Goal: Information Seeking & Learning: Learn about a topic

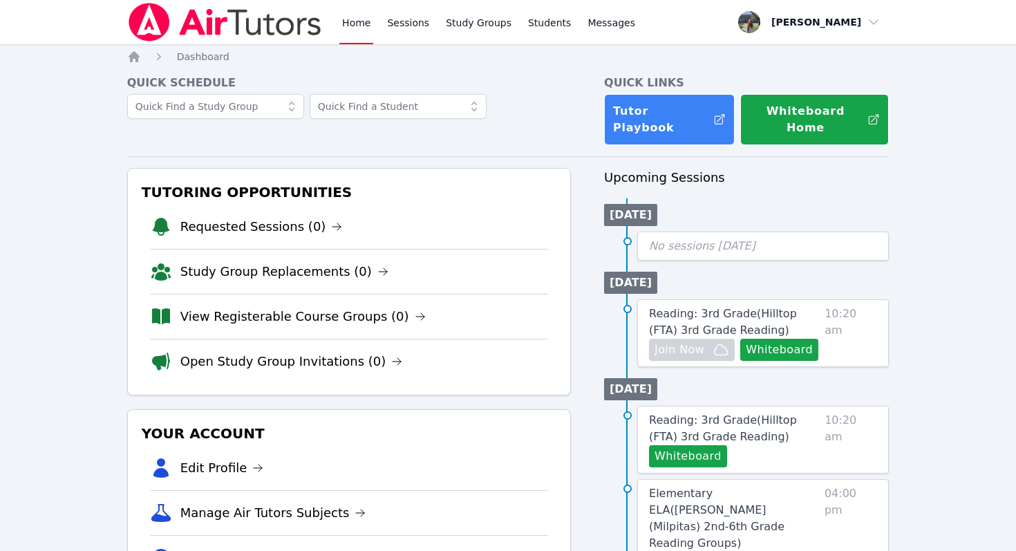
scroll to position [88, 0]
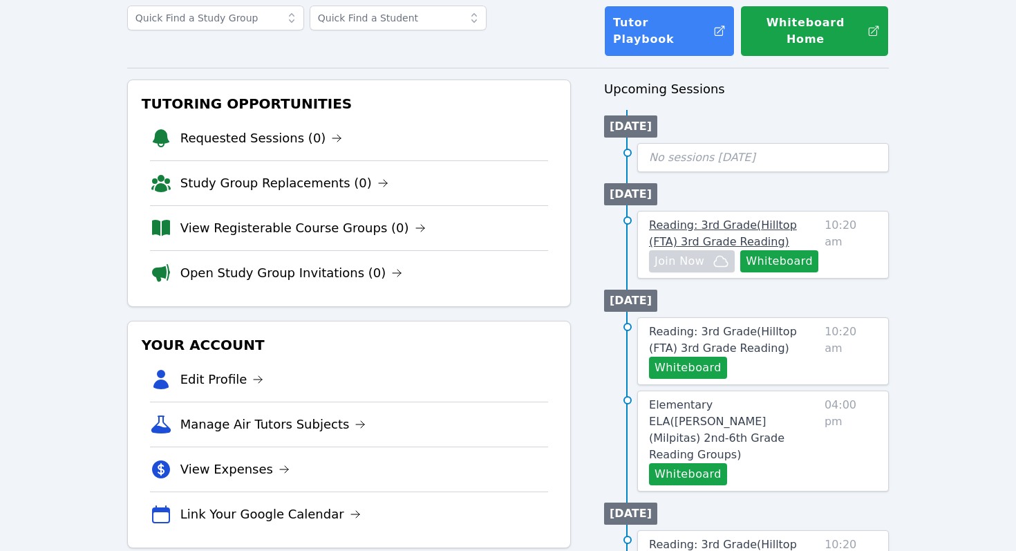
click at [746, 229] on span "Reading: 3rd Grade ( Hilltop (FTA) 3rd Grade Reading )" at bounding box center [723, 233] width 148 height 30
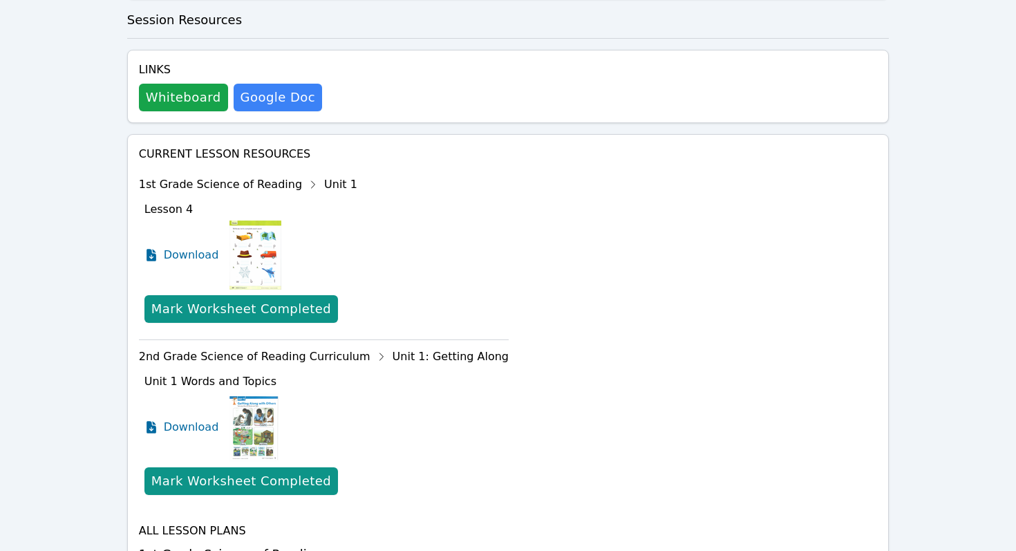
scroll to position [571, 0]
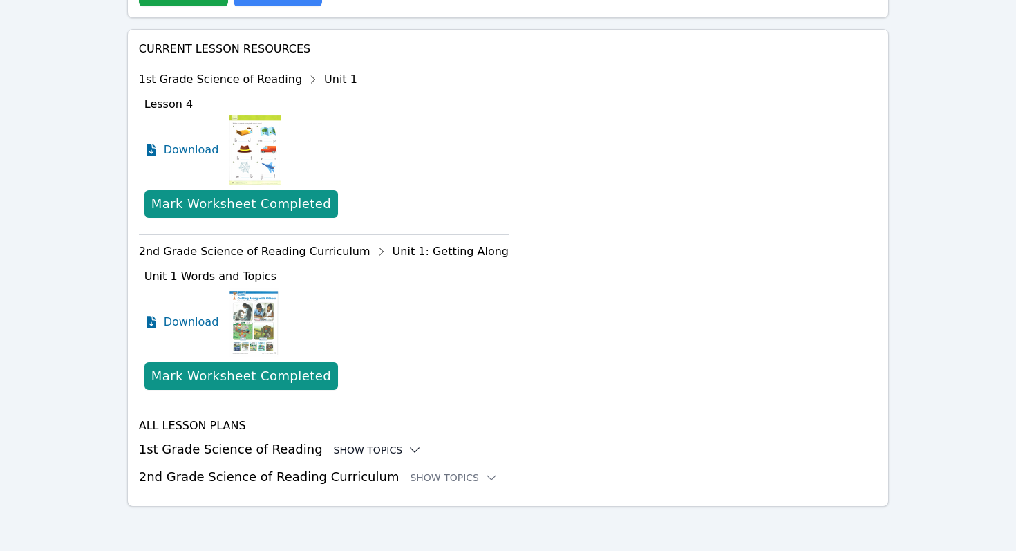
click at [346, 452] on div "Show Topics" at bounding box center [378, 450] width 88 height 14
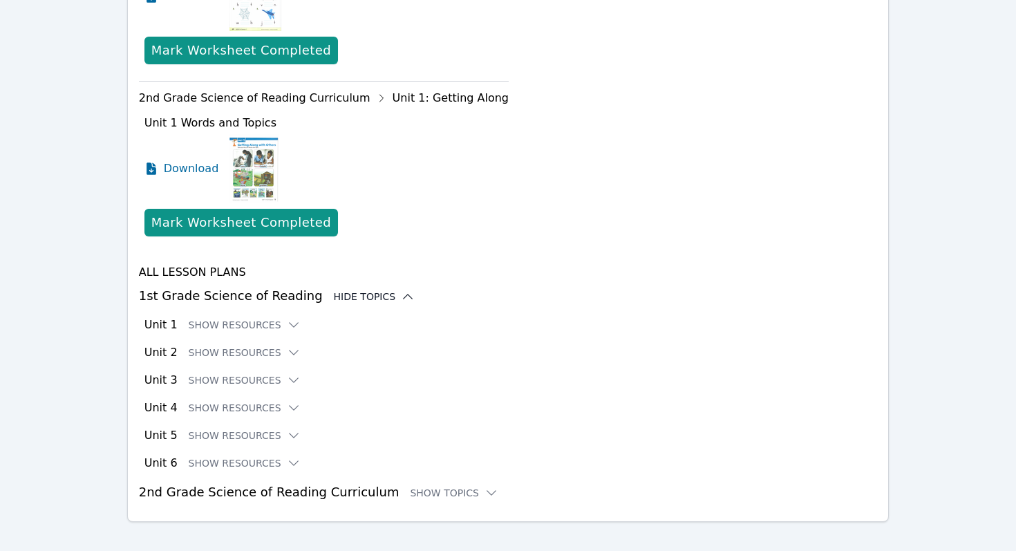
scroll to position [737, 0]
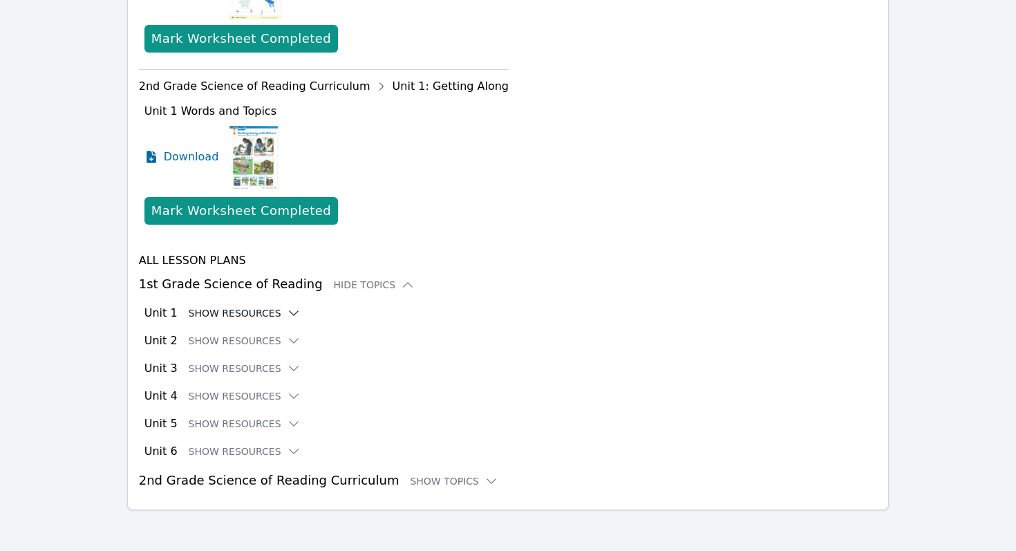
click at [254, 314] on button "Show Resources" at bounding box center [245, 313] width 112 height 14
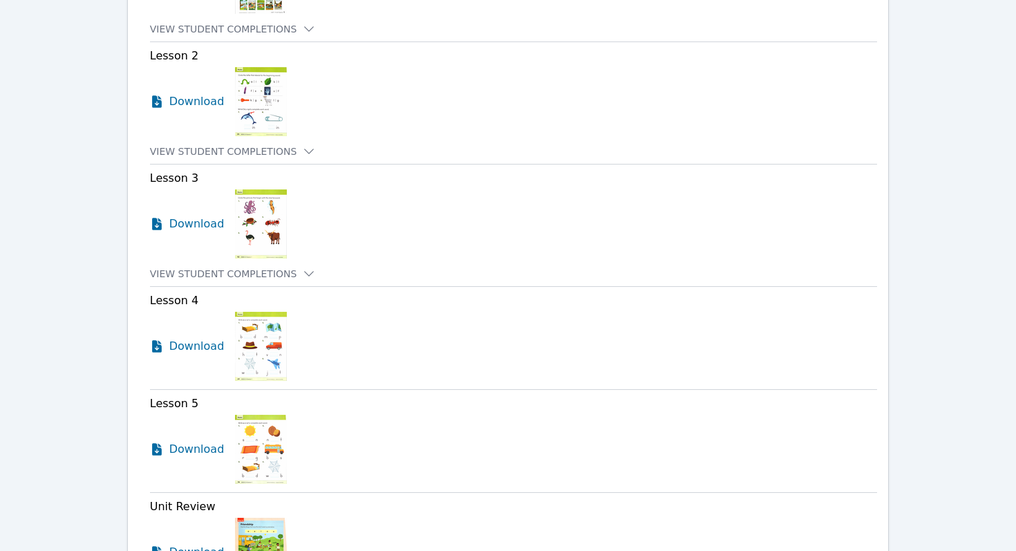
scroll to position [1153, 0]
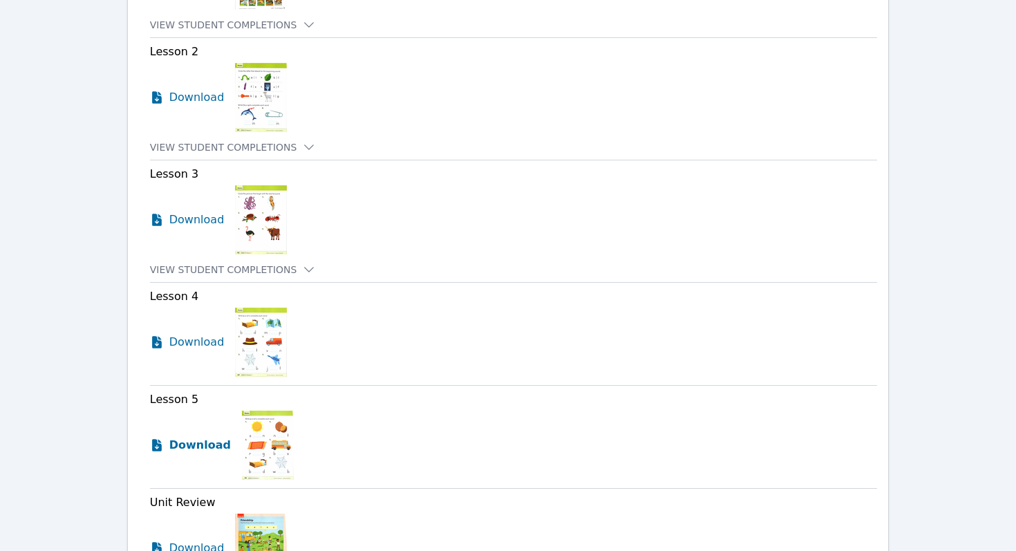
click at [196, 446] on span "Download" at bounding box center [200, 445] width 62 height 17
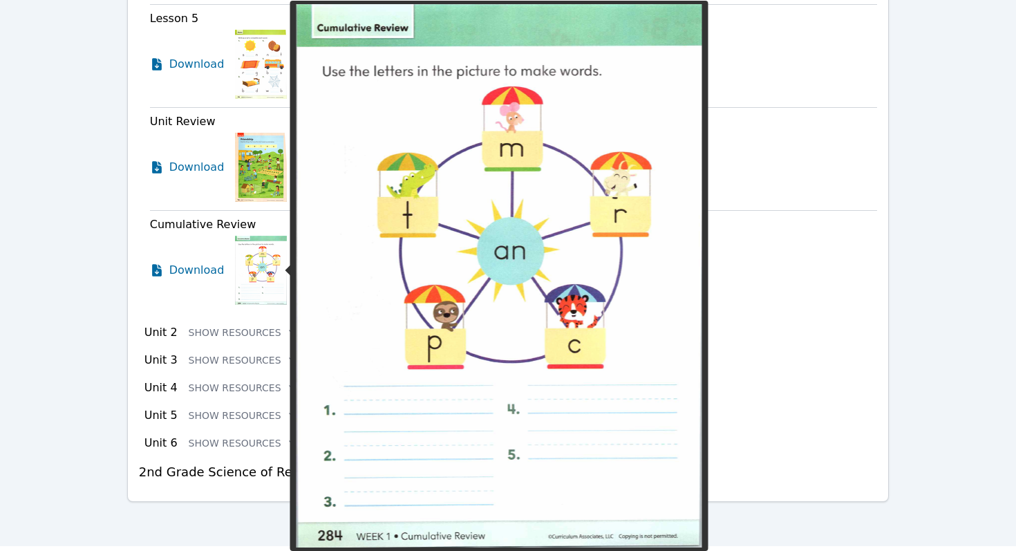
scroll to position [1529, 0]
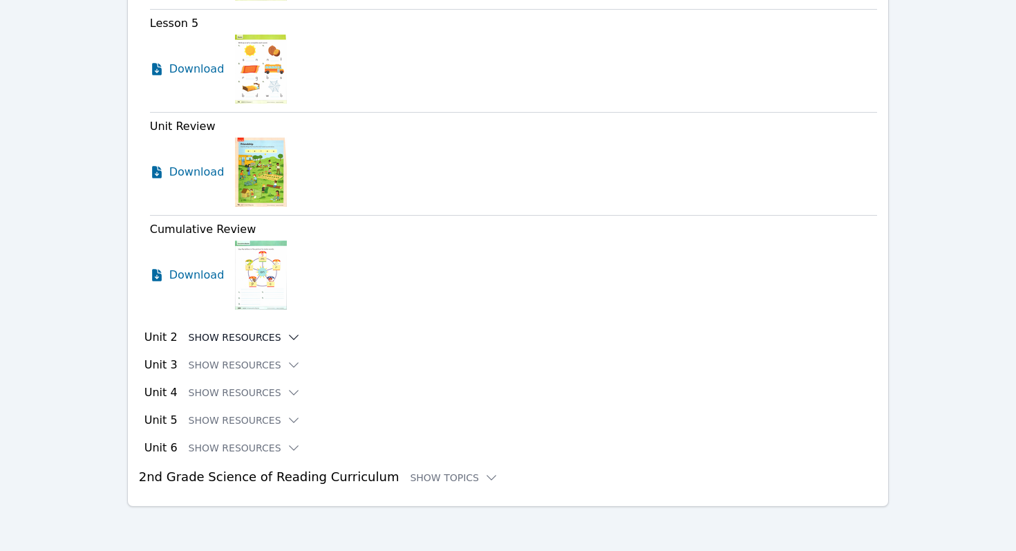
click at [268, 343] on button "Show Resources" at bounding box center [245, 337] width 112 height 14
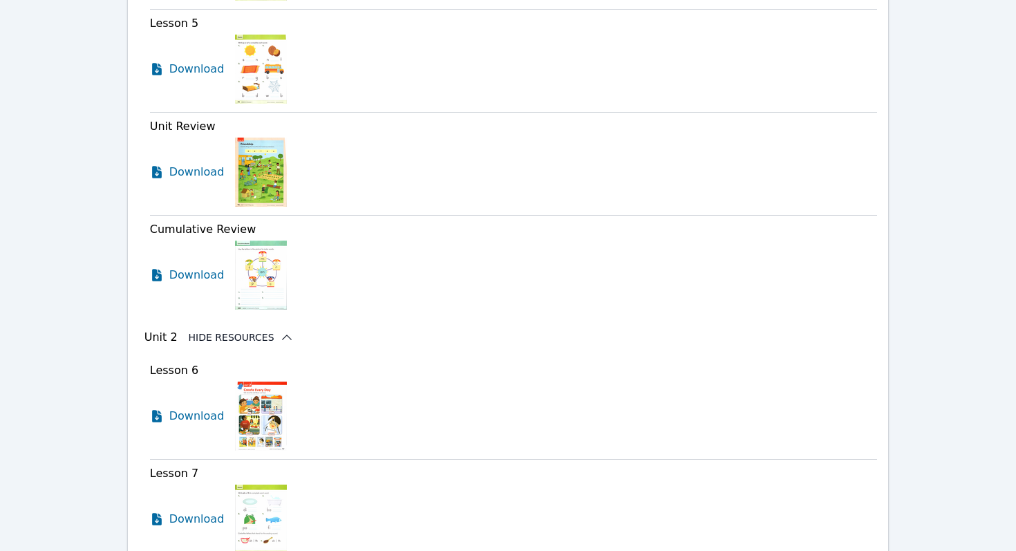
click at [268, 339] on button "Hide Resources" at bounding box center [241, 337] width 105 height 14
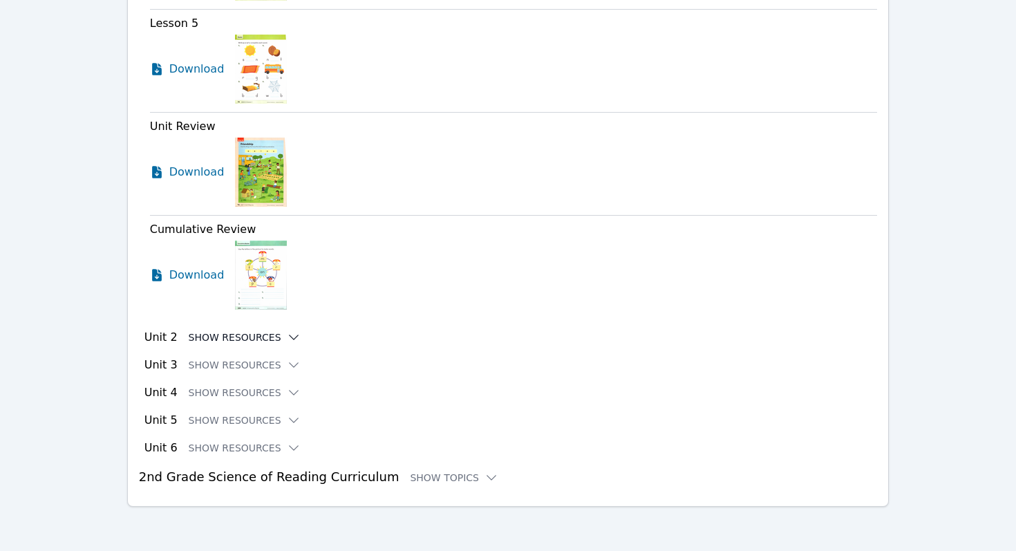
click at [268, 339] on button "Show Resources" at bounding box center [245, 337] width 112 height 14
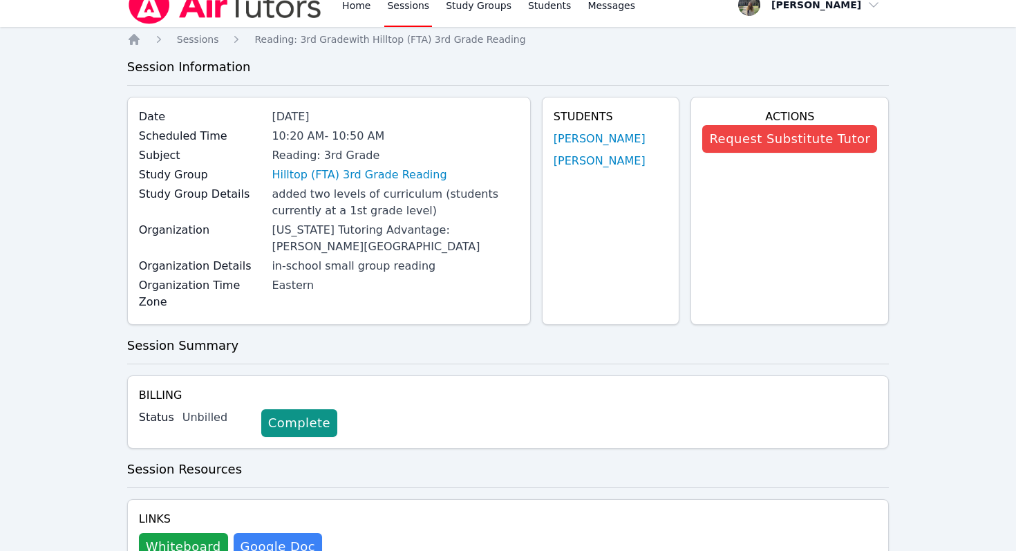
scroll to position [0, 0]
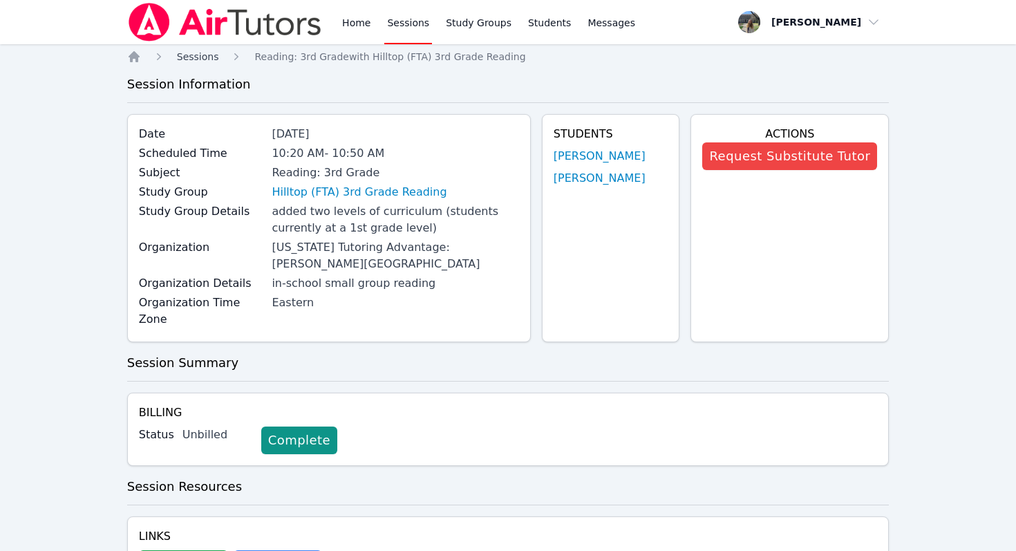
click at [191, 55] on span "Sessions" at bounding box center [198, 56] width 42 height 11
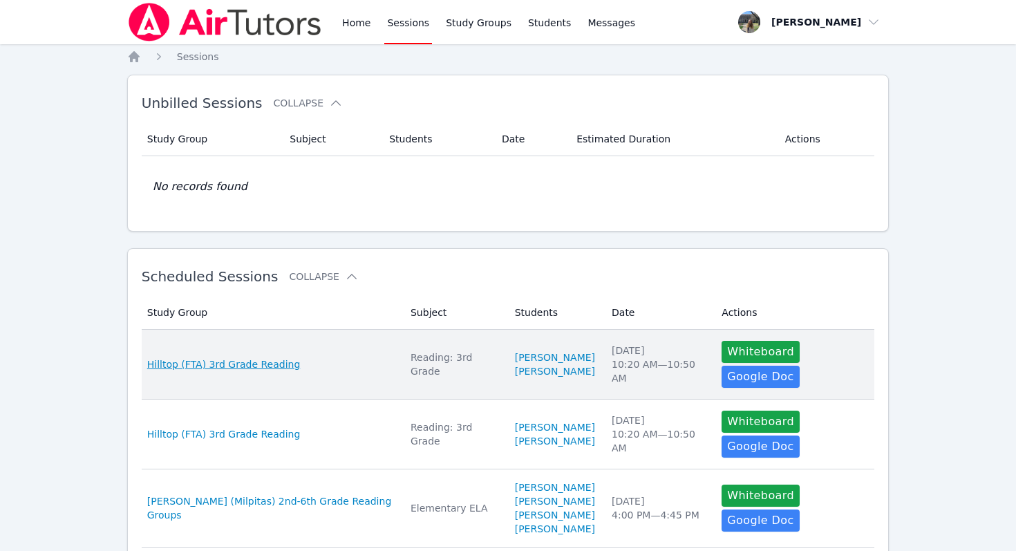
click at [258, 367] on span "Hilltop (FTA) 3rd Grade Reading" at bounding box center [223, 364] width 153 height 14
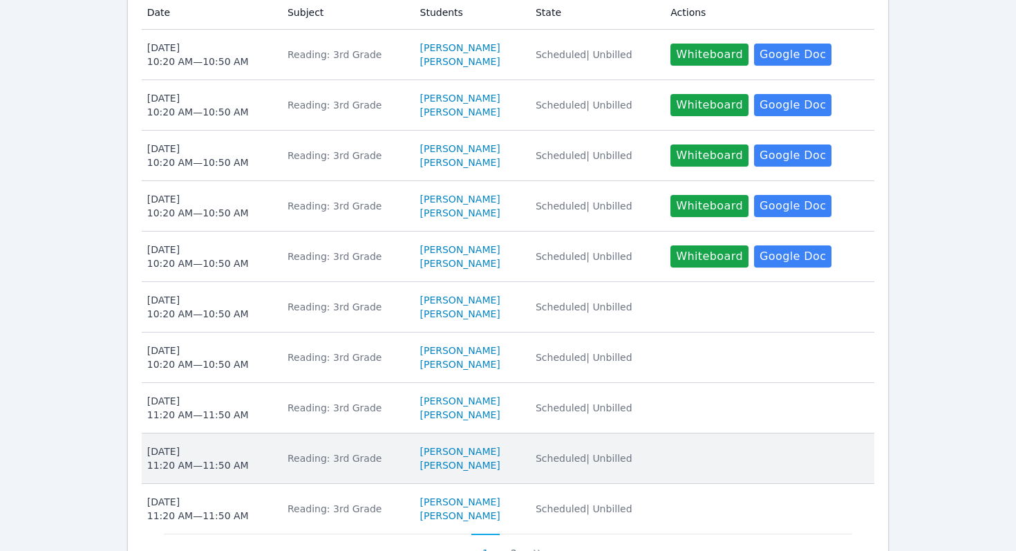
scroll to position [576, 0]
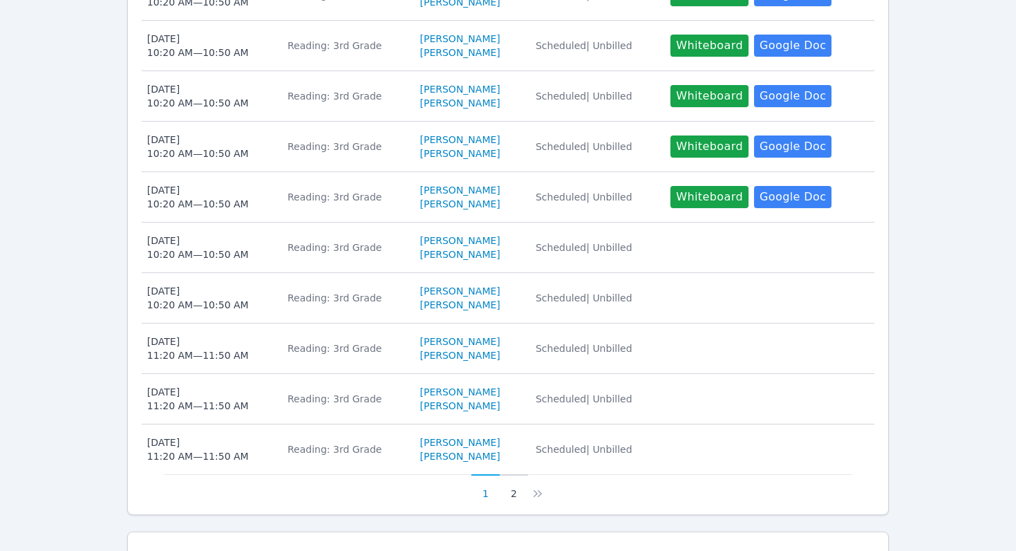
click at [509, 475] on button "2" at bounding box center [514, 487] width 28 height 26
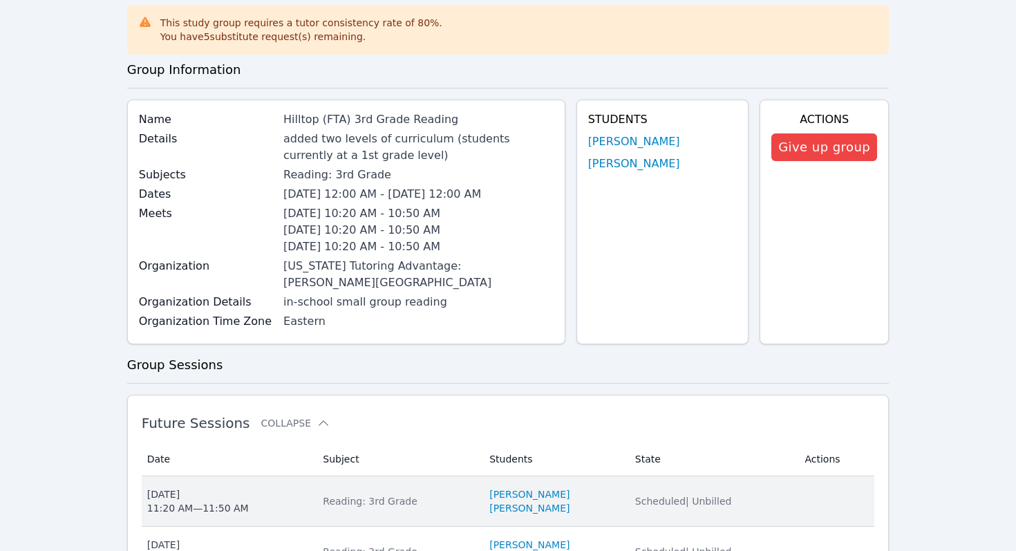
scroll to position [0, 0]
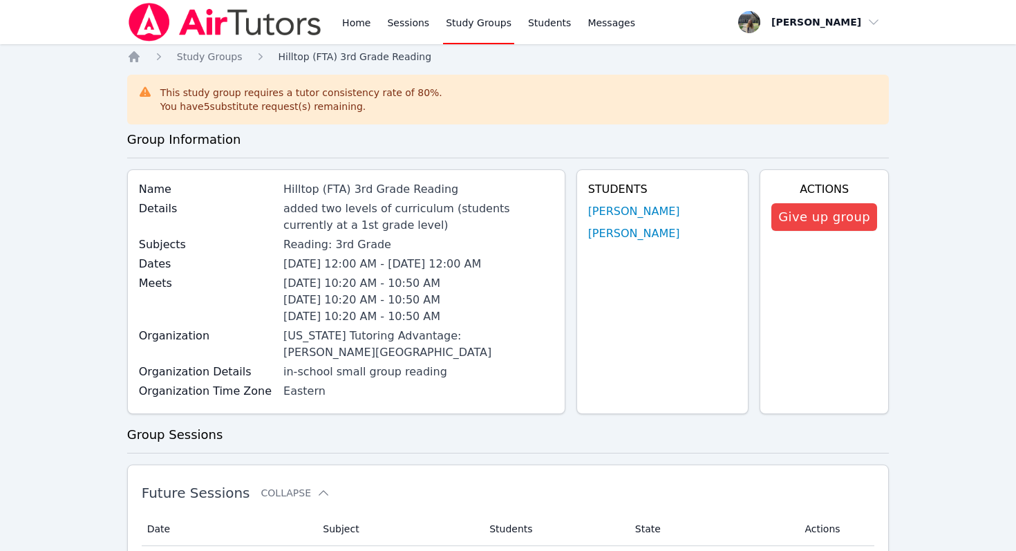
click at [305, 61] on span "Hilltop (FTA) 3rd Grade Reading" at bounding box center [354, 56] width 153 height 11
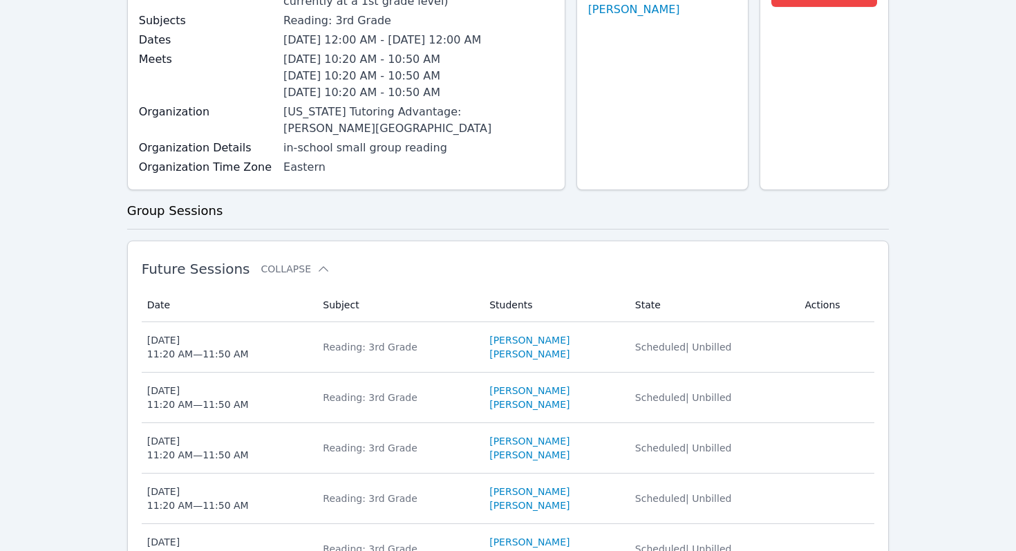
scroll to position [245, 0]
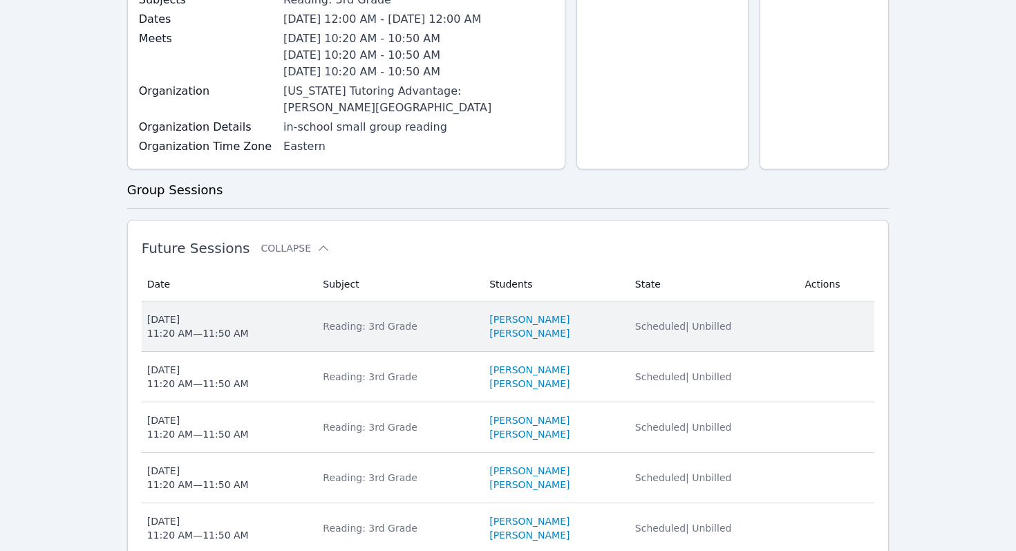
click at [265, 313] on span "Tue Nov 11 11:20 AM — 11:50 AM" at bounding box center [227, 326] width 160 height 28
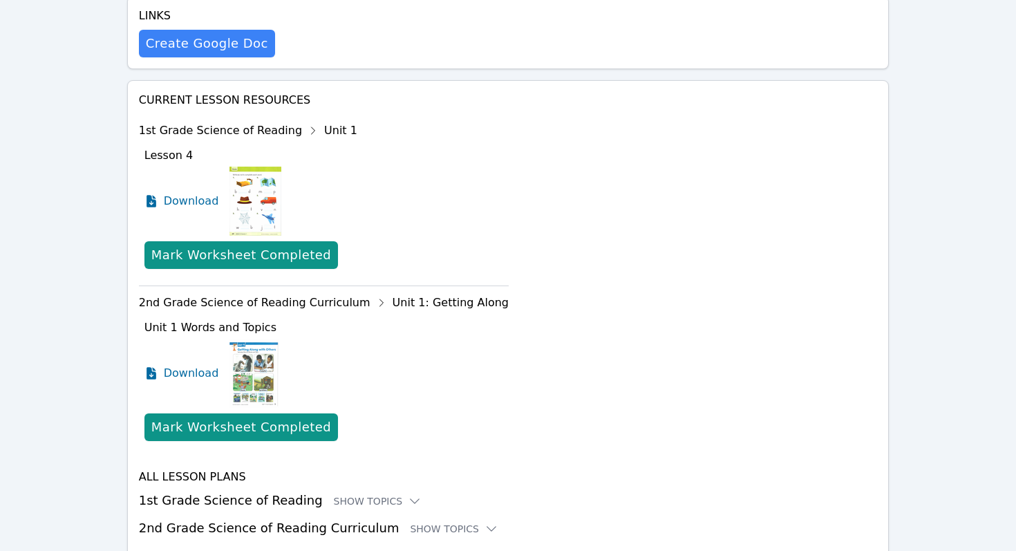
scroll to position [571, 0]
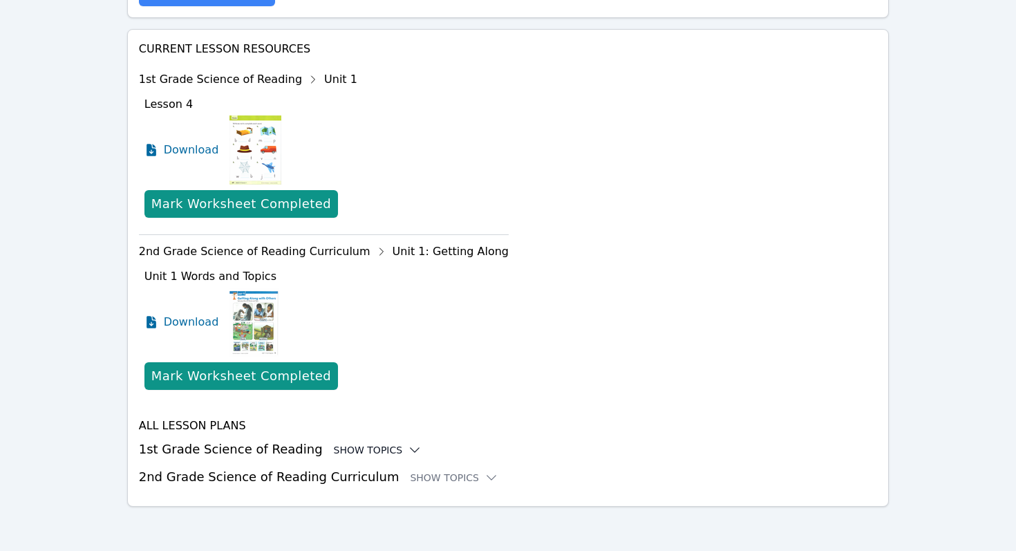
click at [340, 444] on div "Show Topics" at bounding box center [378, 450] width 88 height 14
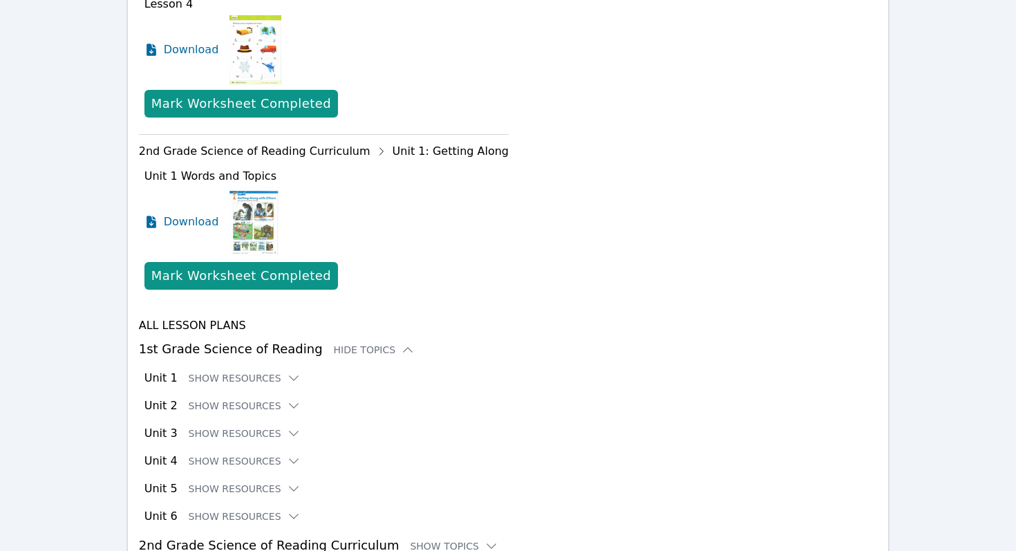
scroll to position [740, 0]
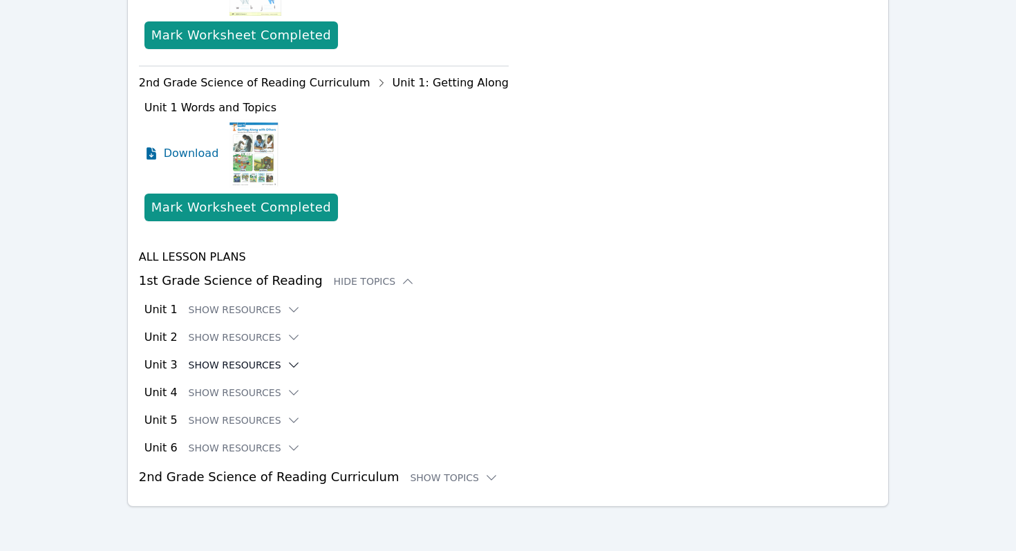
click at [257, 360] on button "Show Resources" at bounding box center [245, 365] width 112 height 14
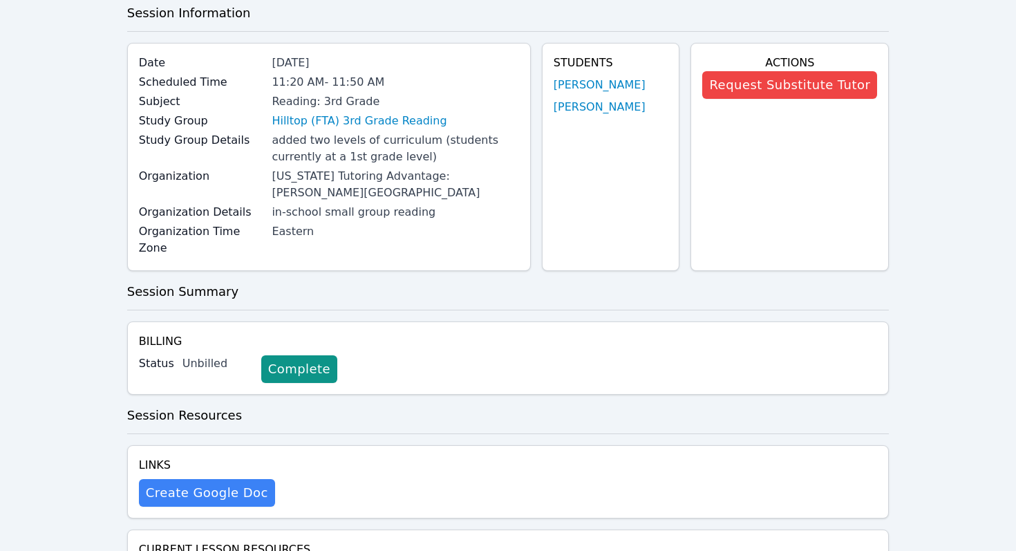
scroll to position [0, 0]
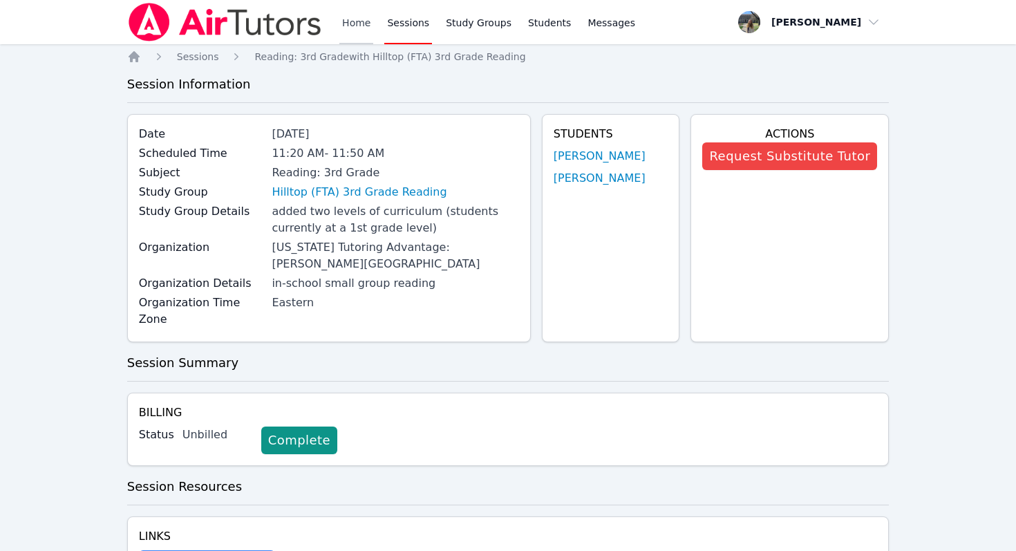
click at [351, 19] on link "Home" at bounding box center [356, 22] width 34 height 44
